Goal: Transaction & Acquisition: Purchase product/service

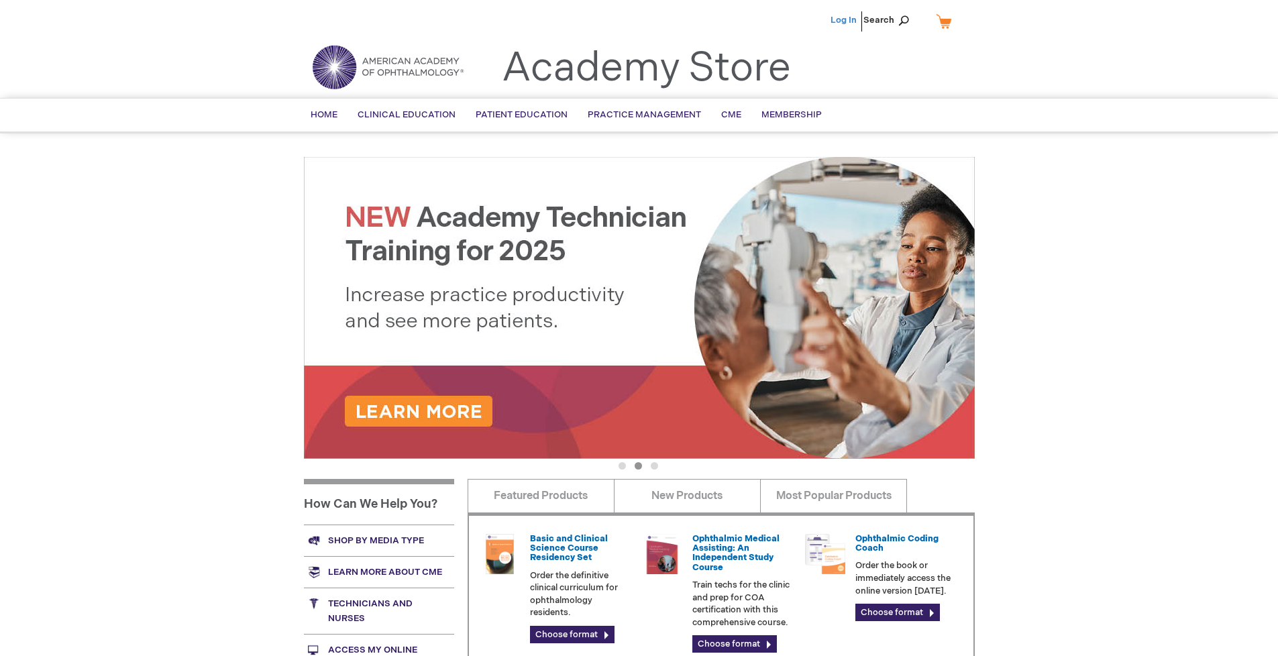
click at [845, 20] on link "Log In" at bounding box center [844, 20] width 26 height 11
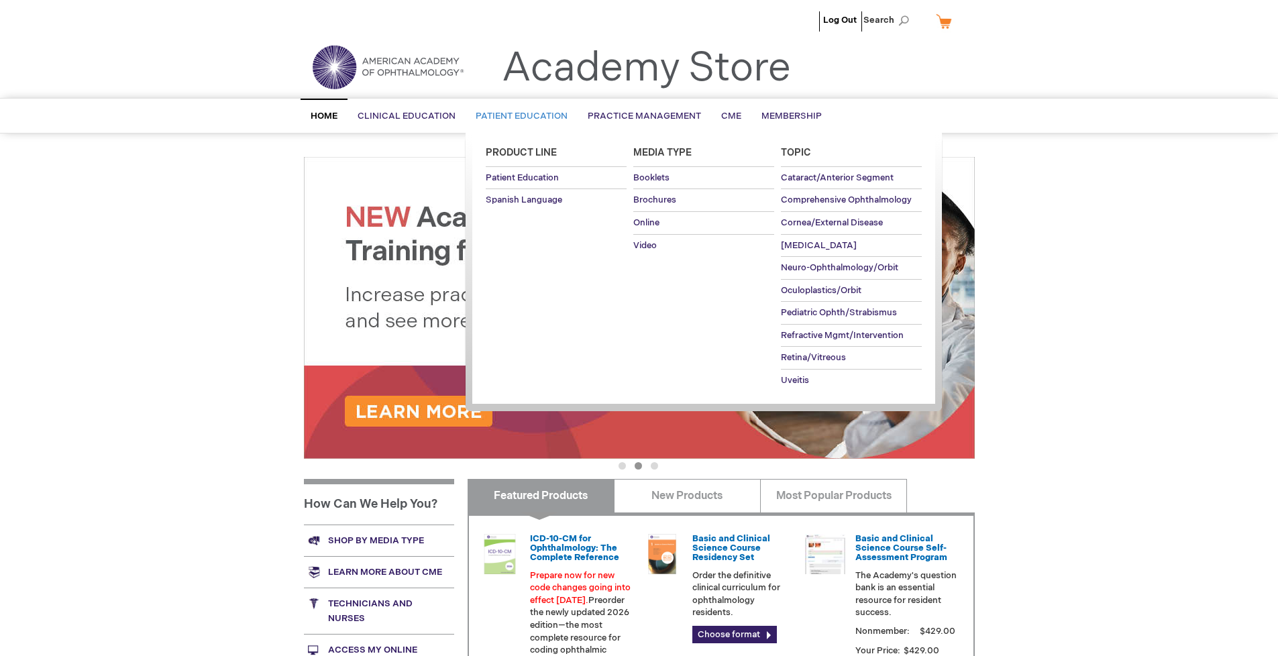
click at [518, 116] on span "Patient Education" at bounding box center [522, 116] width 92 height 11
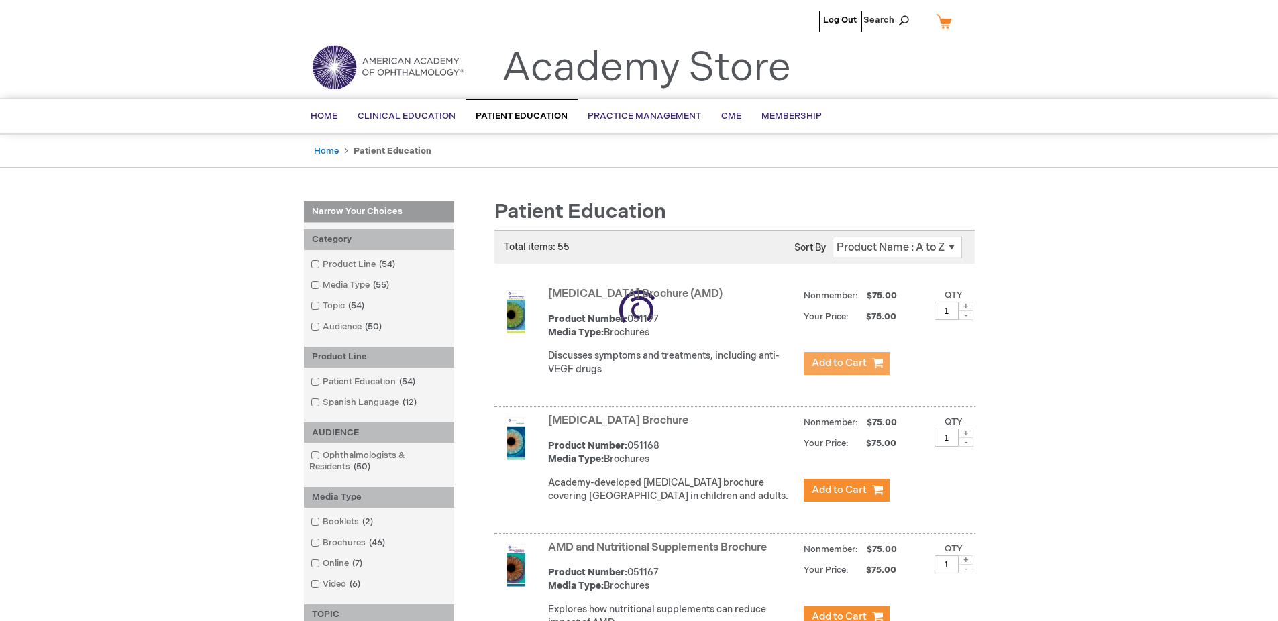
click at [846, 364] on span "Add to Cart" at bounding box center [839, 363] width 55 height 13
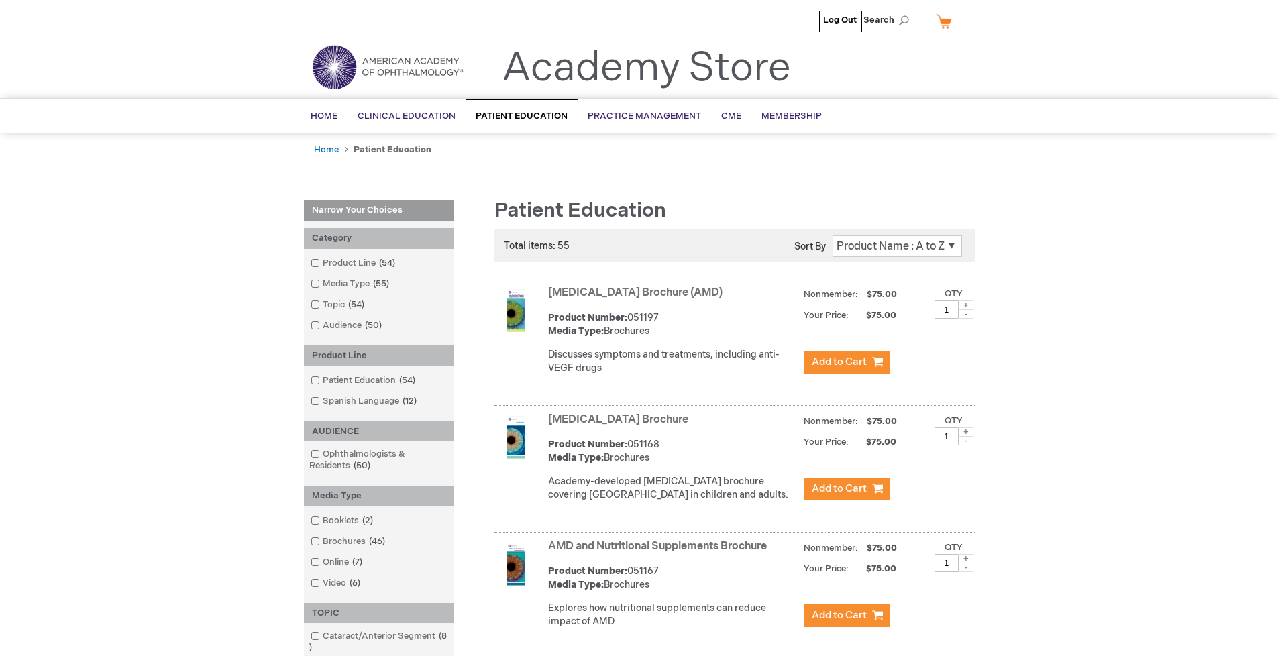
click at [660, 553] on link "AMD and Nutritional Supplements Brochure" at bounding box center [657, 546] width 219 height 13
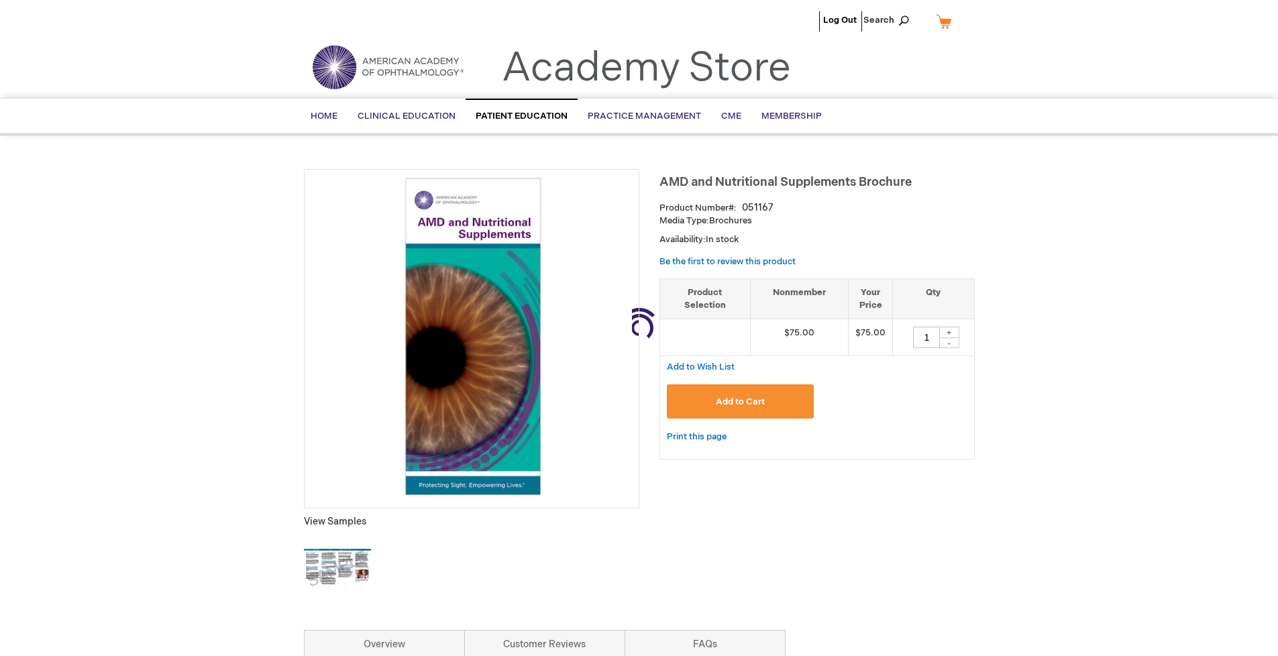
click at [949, 21] on link "My Cart" at bounding box center [949, 20] width 32 height 23
